Goal: Task Accomplishment & Management: Complete application form

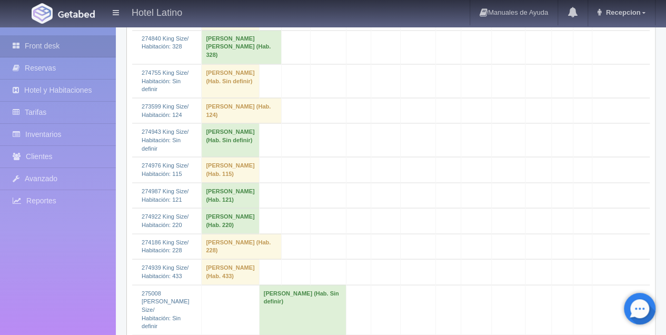
scroll to position [948, 0]
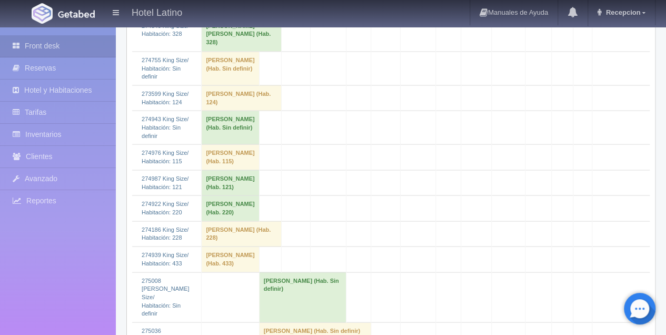
click at [286, 272] on td "Monica Gomez (Hab. Sin definir)" at bounding box center [302, 297] width 87 height 51
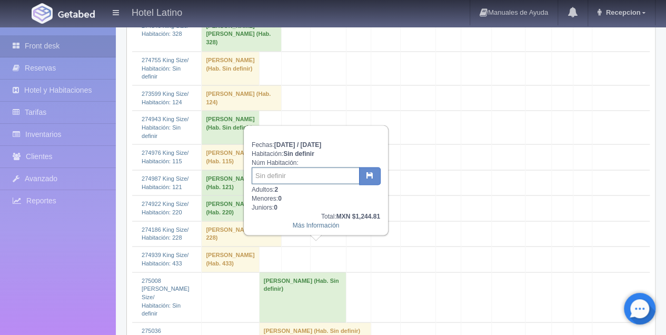
click at [262, 173] on input "text" at bounding box center [306, 175] width 108 height 17
type input "220"
click at [362, 178] on button "button" at bounding box center [370, 176] width 22 height 18
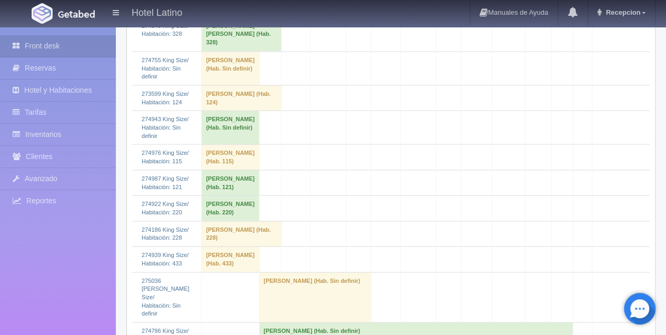
scroll to position [982, 0]
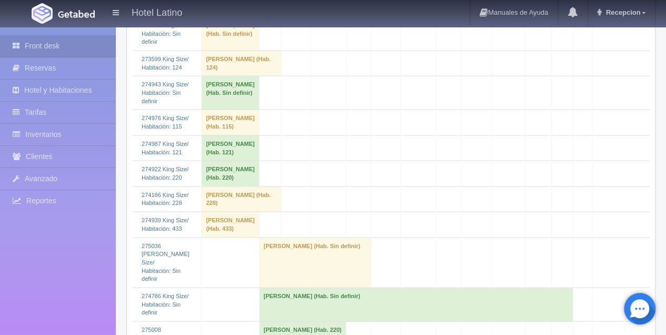
click at [329, 287] on td "Mario Zavala (Hab. Sin definir)" at bounding box center [416, 304] width 314 height 34
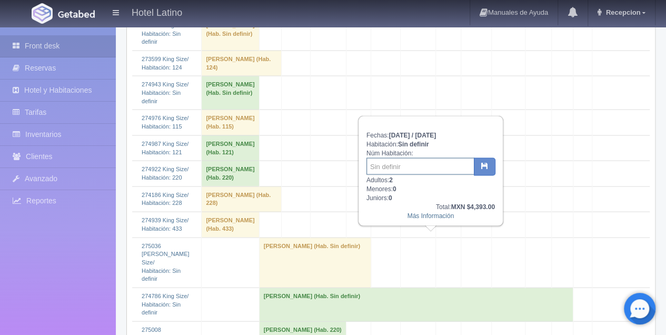
click at [371, 164] on input "text" at bounding box center [420, 165] width 108 height 17
type input "328"
click at [482, 167] on icon "button" at bounding box center [484, 165] width 7 height 7
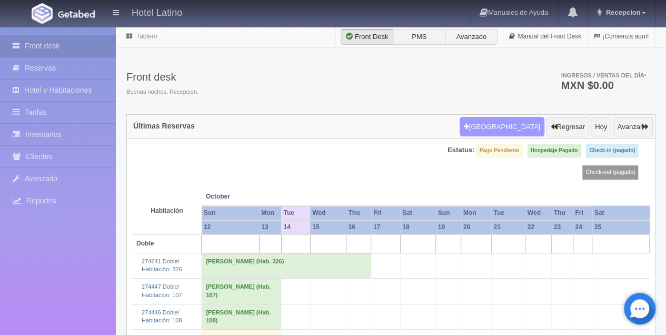
click at [486, 131] on button "[GEOGRAPHIC_DATA]" at bounding box center [502, 127] width 85 height 20
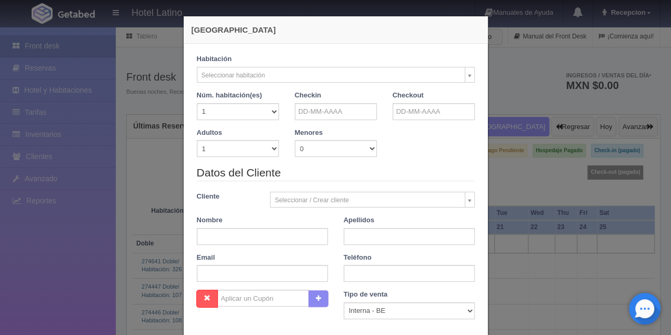
checkbox input "false"
click at [311, 102] on div "Checkin" at bounding box center [336, 105] width 82 height 29
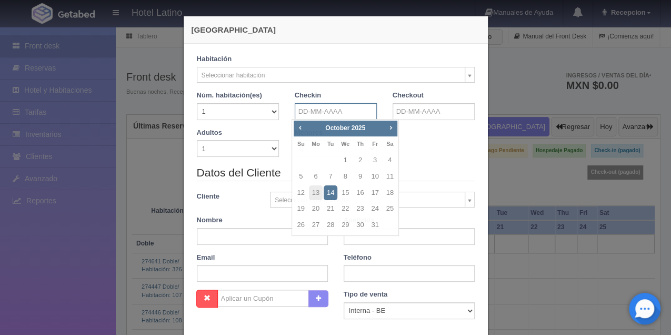
click at [311, 115] on input "text" at bounding box center [336, 111] width 82 height 17
click at [333, 191] on link "14" at bounding box center [331, 192] width 14 height 15
type input "14-10-2025"
checkbox input "false"
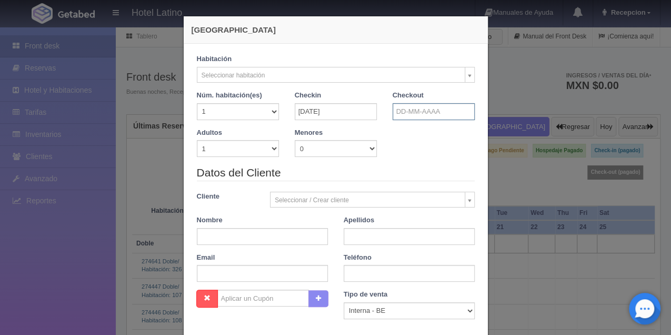
click at [417, 105] on input "text" at bounding box center [434, 111] width 82 height 17
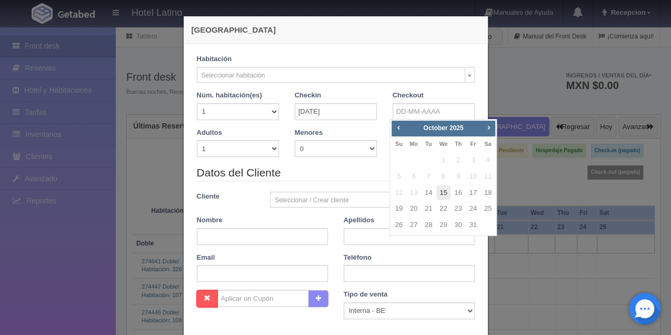
click at [442, 192] on link "15" at bounding box center [443, 192] width 14 height 15
type input "15-10-2025"
checkbox input "false"
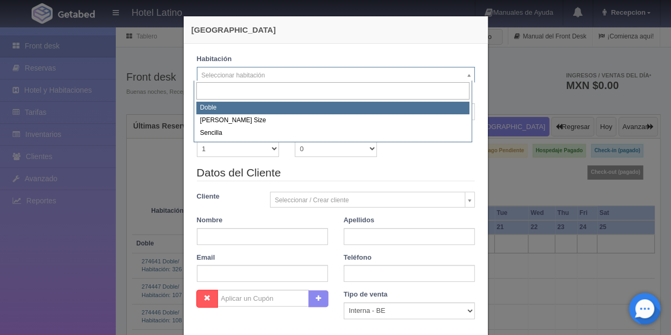
select select "2159"
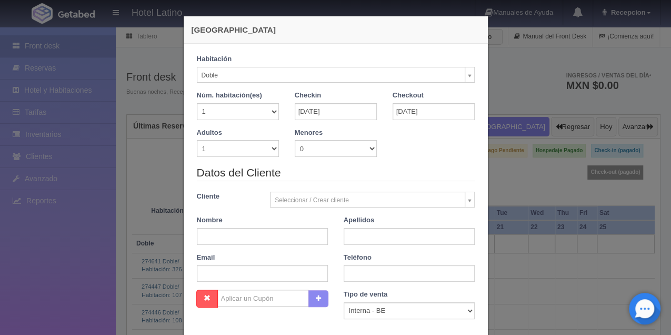
checkbox input "false"
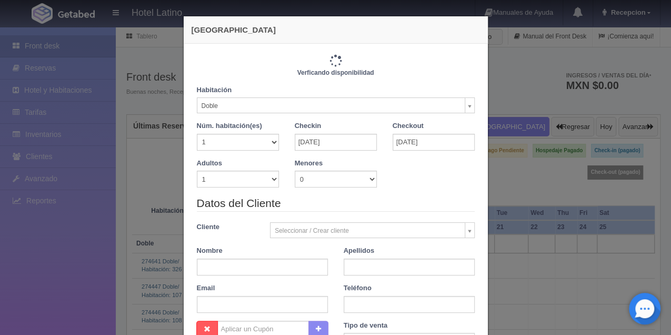
type input "770.00"
checkbox input "false"
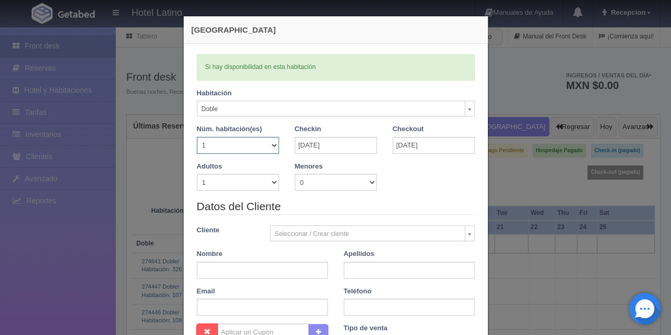
click at [270, 148] on select "1 2 3 4 5 6 7 8 9 10 11 12 13 14 15 16 17 18 19 20" at bounding box center [238, 145] width 82 height 17
select select "2"
click at [197, 137] on select "1 2 3 4 5 6 7 8 9 10 11 12 13 14 15 16 17 18 19 20" at bounding box center [238, 145] width 82 height 17
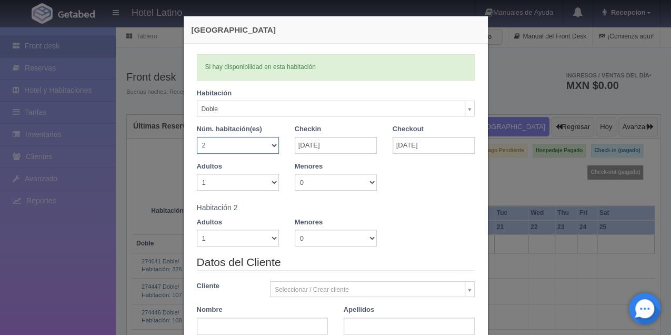
checkbox input "false"
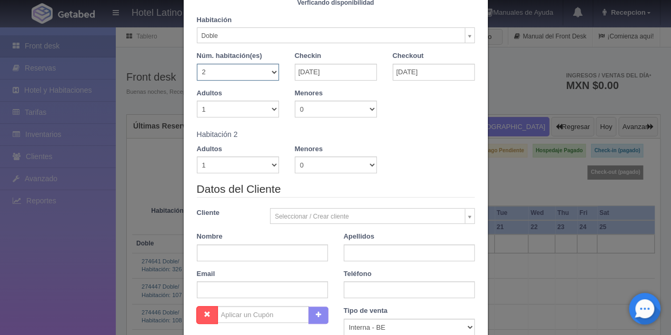
type input "1540.00"
checkbox input "false"
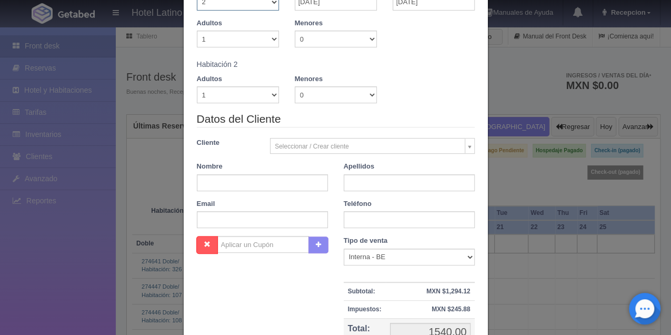
scroll to position [178, 0]
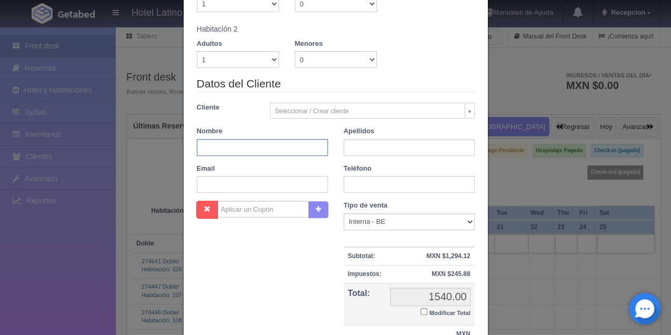
click at [204, 145] on input "text" at bounding box center [262, 147] width 131 height 17
type input "erick"
click at [344, 147] on input "text" at bounding box center [409, 147] width 131 height 17
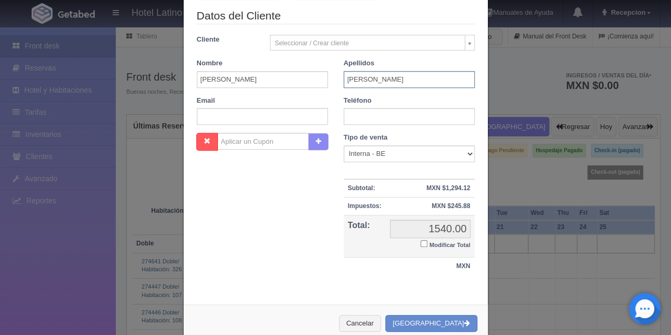
scroll to position [248, 0]
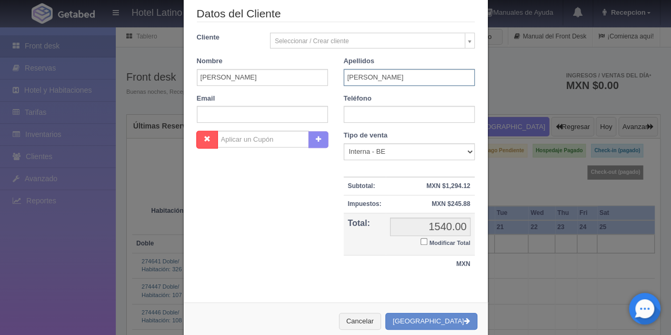
type input "chavez"
click at [347, 110] on input "text" at bounding box center [409, 114] width 131 height 17
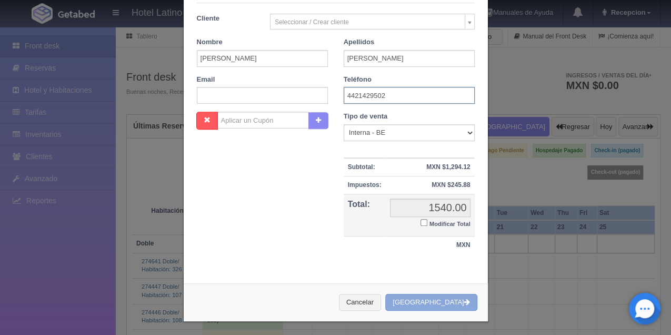
type input "4421429502"
click at [427, 298] on button "[GEOGRAPHIC_DATA]" at bounding box center [431, 302] width 92 height 17
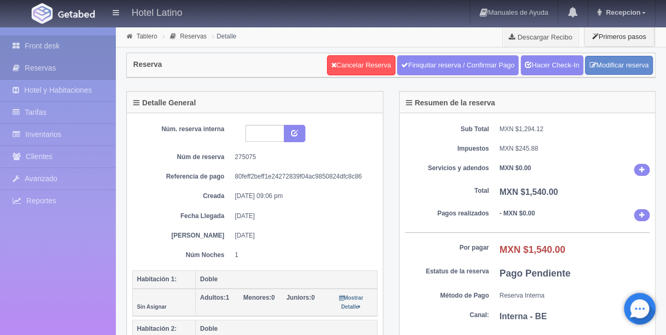
click at [35, 41] on link "Front desk" at bounding box center [58, 46] width 116 height 22
